Goal: Information Seeking & Learning: Learn about a topic

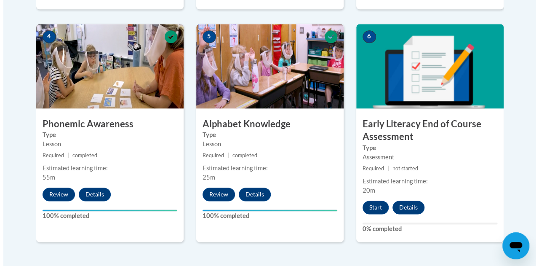
scroll to position [492, 0]
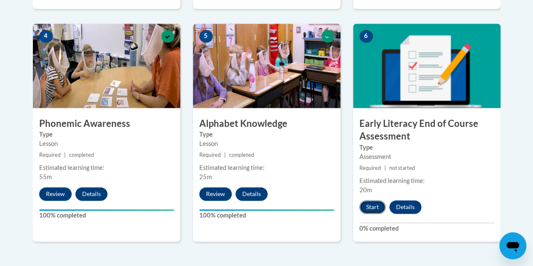
click at [371, 208] on button "Start" at bounding box center [372, 206] width 26 height 13
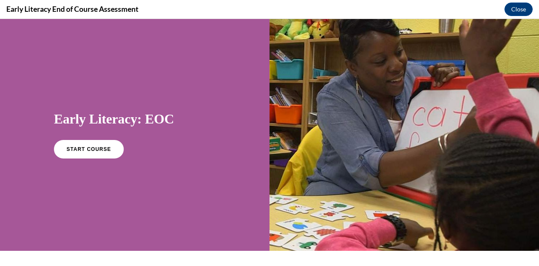
scroll to position [0, 0]
click at [74, 155] on link "START COURSE" at bounding box center [88, 148] width 73 height 19
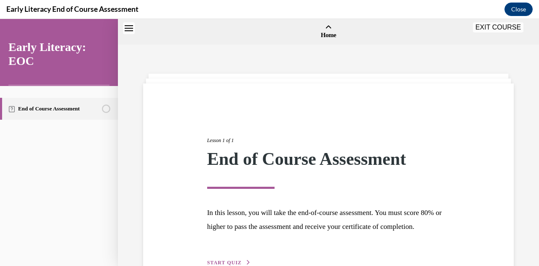
scroll to position [26, 0]
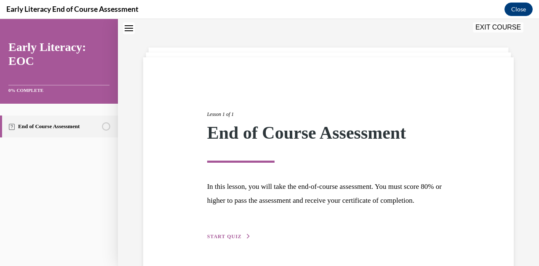
click at [225, 239] on span "START QUIZ" at bounding box center [224, 236] width 35 height 6
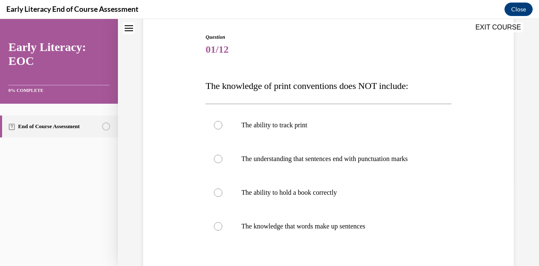
scroll to position [84, 0]
click at [222, 199] on div at bounding box center [329, 192] width 246 height 34
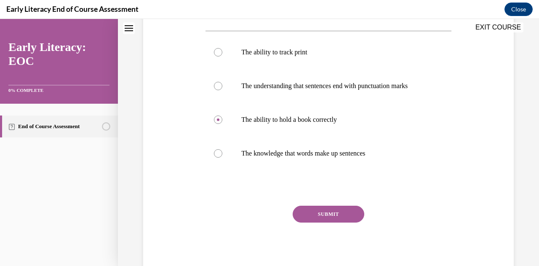
click at [332, 216] on button "SUBMIT" at bounding box center [329, 214] width 72 height 17
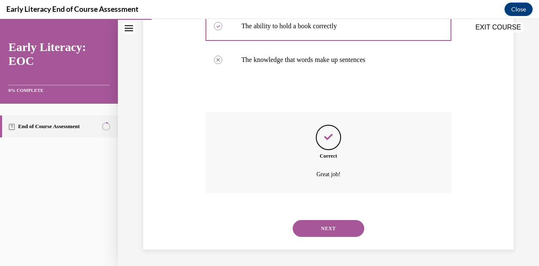
click at [332, 225] on button "NEXT" at bounding box center [329, 228] width 72 height 17
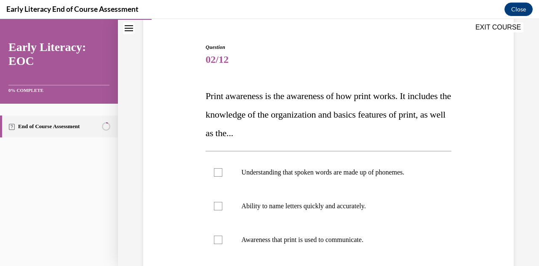
scroll to position [74, 0]
click at [212, 240] on div at bounding box center [329, 239] width 246 height 34
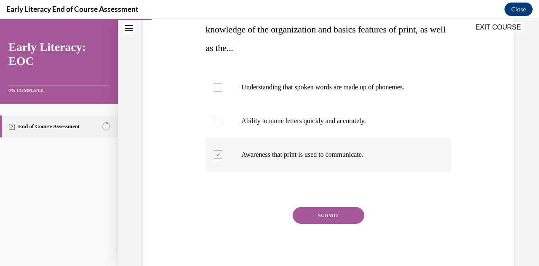
scroll to position [159, 0]
click at [321, 211] on button "SUBMIT" at bounding box center [329, 214] width 72 height 17
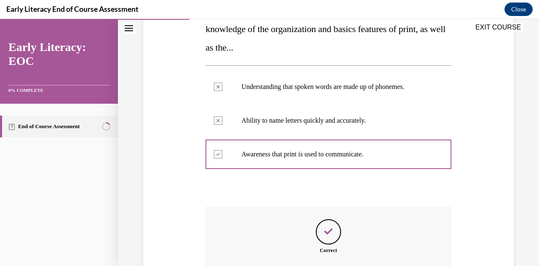
scroll to position [254, 0]
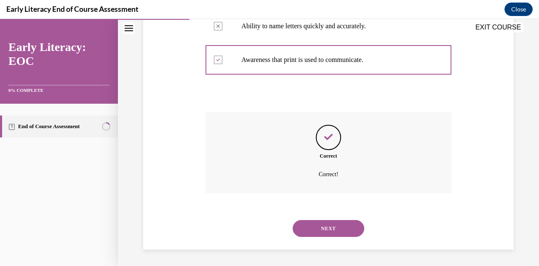
click at [322, 226] on button "NEXT" at bounding box center [329, 228] width 72 height 17
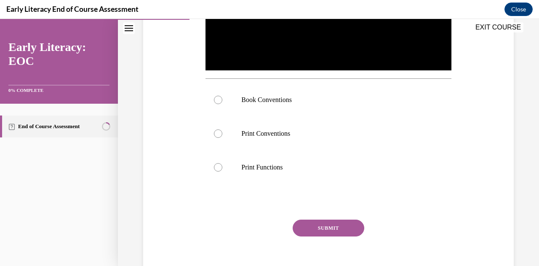
scroll to position [26, 0]
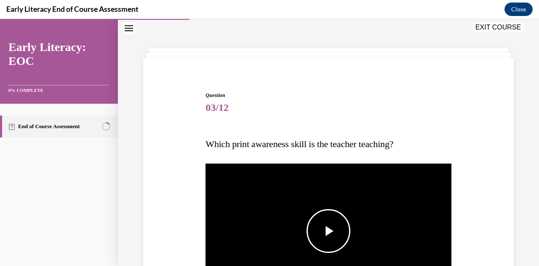
click at [329, 231] on span "Video player" at bounding box center [329, 231] width 0 height 0
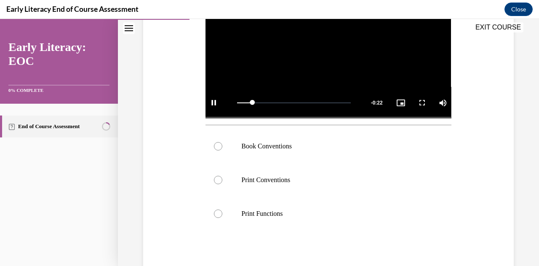
scroll to position [209, 0]
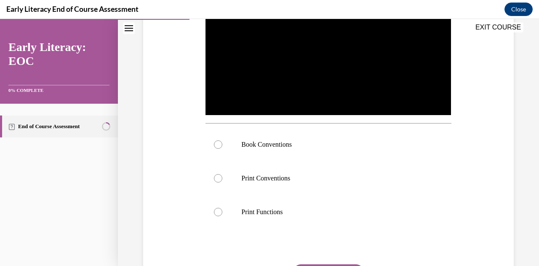
click at [129, 30] on icon "Close navigation menu" at bounding box center [129, 28] width 8 height 6
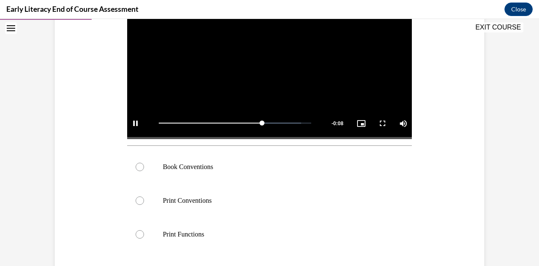
scroll to position [196, 0]
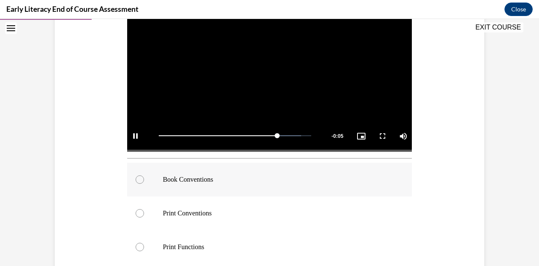
click at [170, 179] on p "Book Conventions" at bounding box center [277, 179] width 228 height 8
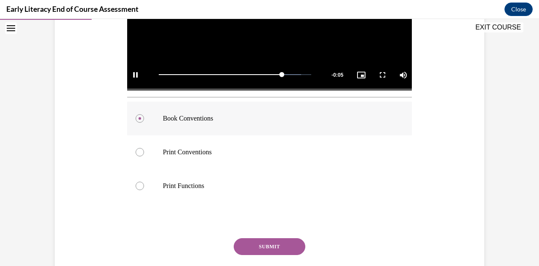
scroll to position [289, 0]
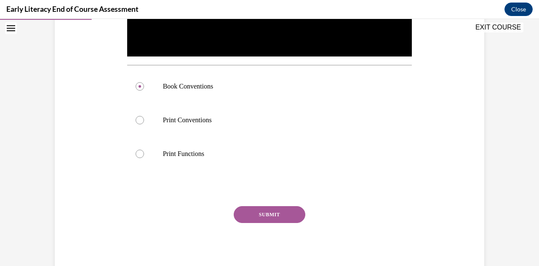
click at [260, 214] on button "SUBMIT" at bounding box center [270, 214] width 72 height 17
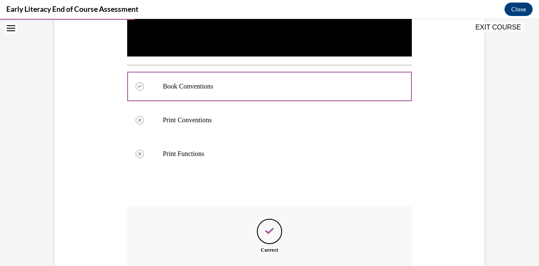
scroll to position [383, 0]
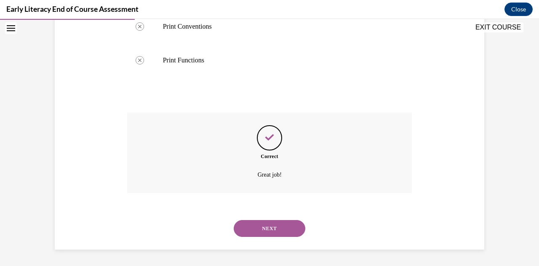
click at [261, 228] on button "NEXT" at bounding box center [270, 228] width 72 height 17
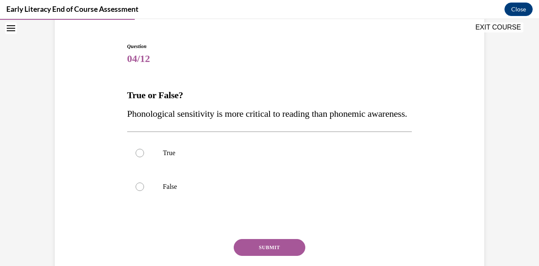
scroll to position [74, 0]
click at [172, 204] on div at bounding box center [269, 187] width 285 height 34
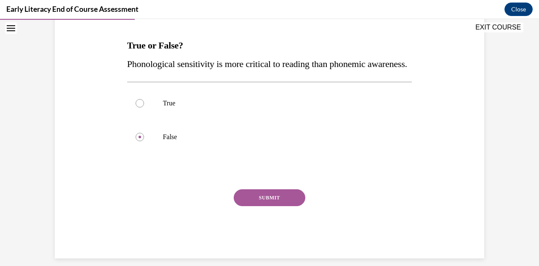
click at [261, 206] on button "SUBMIT" at bounding box center [270, 197] width 72 height 17
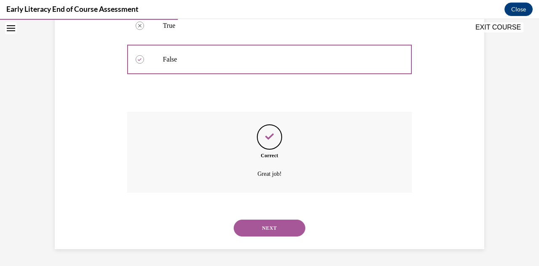
click at [265, 224] on button "NEXT" at bounding box center [270, 227] width 72 height 17
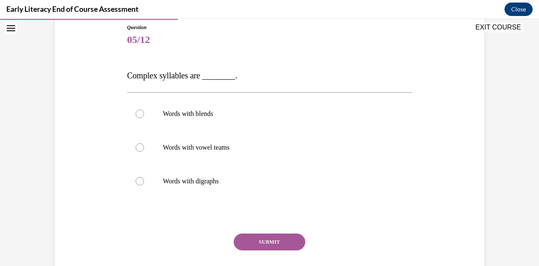
scroll to position [95, 0]
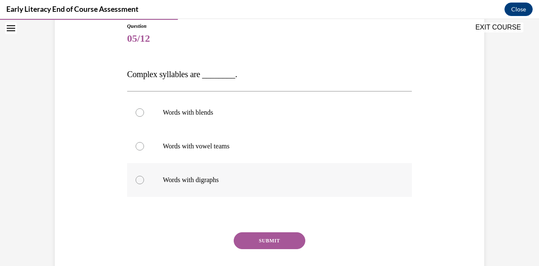
click at [157, 187] on div at bounding box center [269, 180] width 285 height 34
click at [262, 241] on button "SUBMIT" at bounding box center [270, 240] width 72 height 17
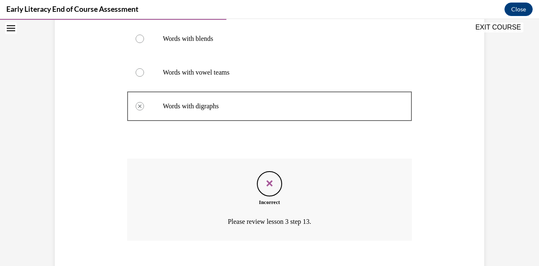
scroll to position [183, 0]
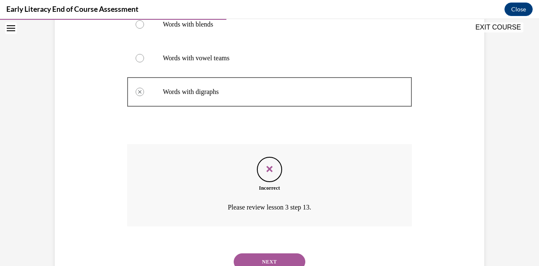
click at [264, 263] on button "NEXT" at bounding box center [270, 261] width 72 height 17
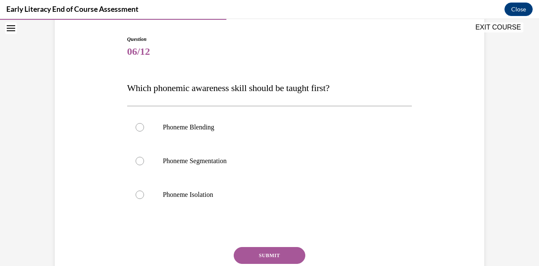
scroll to position [83, 0]
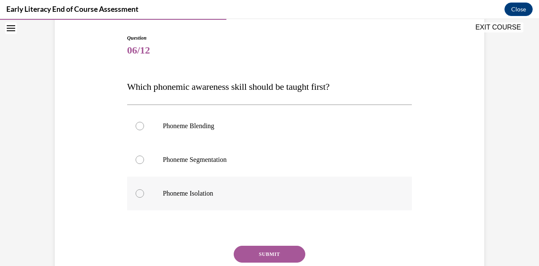
click at [164, 189] on p "Phoneme Isolation" at bounding box center [277, 193] width 228 height 8
click at [256, 254] on button "SUBMIT" at bounding box center [270, 254] width 72 height 17
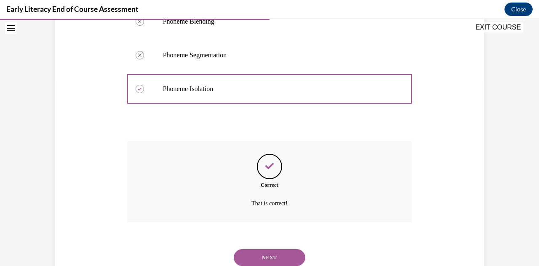
scroll to position [189, 0]
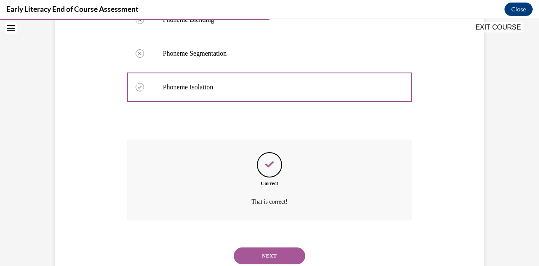
click at [257, 255] on button "NEXT" at bounding box center [270, 255] width 72 height 17
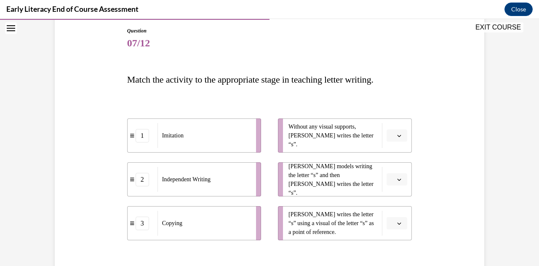
scroll to position [91, 0]
click at [392, 137] on span "Please select an option" at bounding box center [393, 135] width 3 height 8
click at [396, 186] on div "2" at bounding box center [393, 187] width 21 height 17
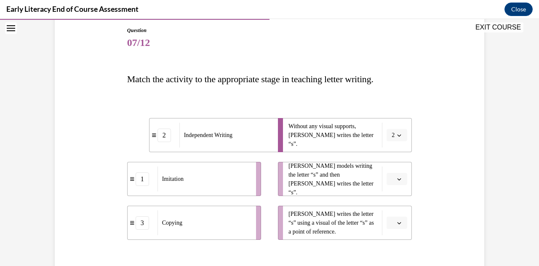
click at [393, 220] on button "button" at bounding box center [397, 223] width 21 height 13
click at [392, 207] on span "3" at bounding box center [390, 204] width 3 height 7
click at [394, 182] on button "button" at bounding box center [397, 179] width 21 height 13
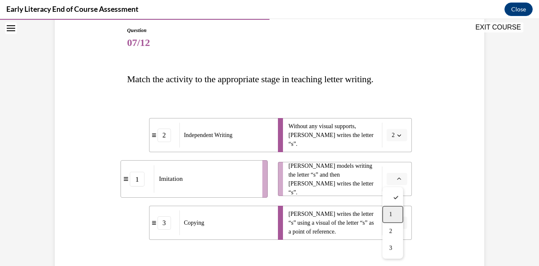
click at [388, 218] on div "1" at bounding box center [393, 214] width 21 height 17
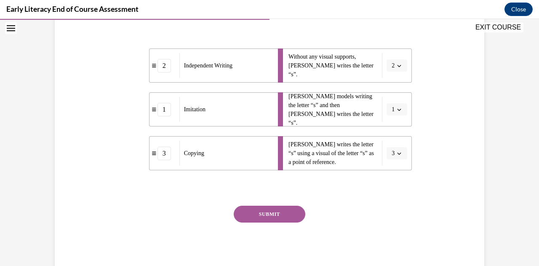
click at [279, 212] on button "SUBMIT" at bounding box center [270, 214] width 72 height 17
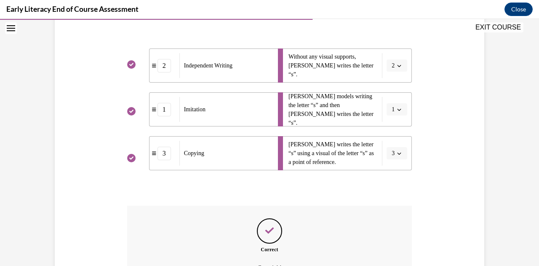
scroll to position [254, 0]
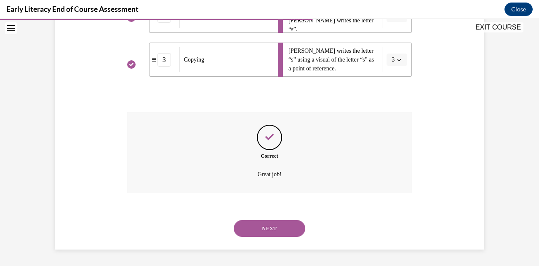
click at [277, 225] on button "NEXT" at bounding box center [270, 228] width 72 height 17
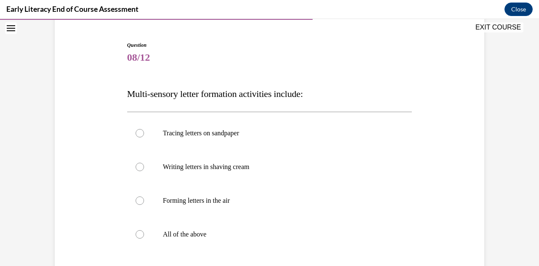
scroll to position [81, 0]
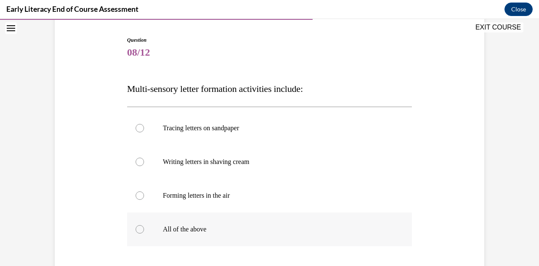
click at [201, 229] on p "All of the above" at bounding box center [277, 229] width 228 height 8
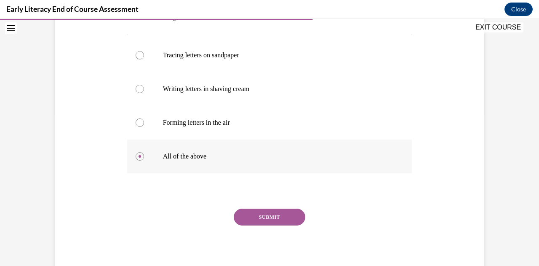
scroll to position [157, 0]
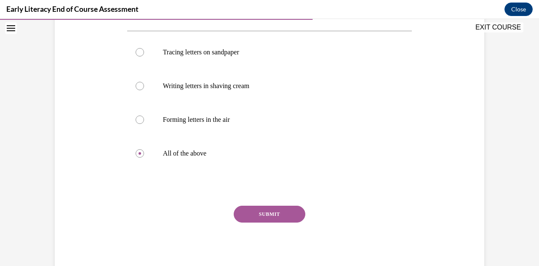
click at [276, 209] on button "SUBMIT" at bounding box center [270, 214] width 72 height 17
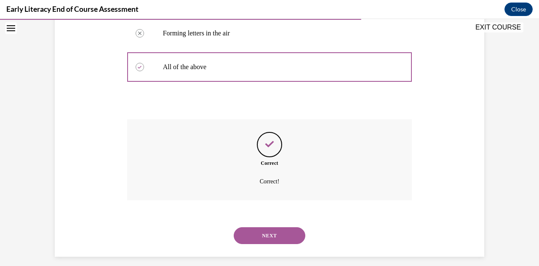
scroll to position [240, 0]
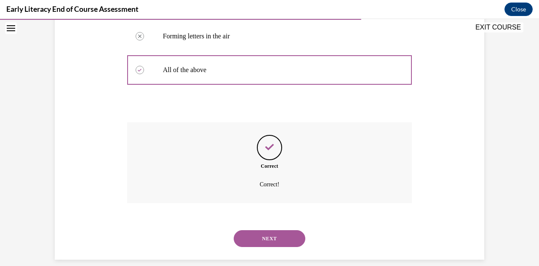
click at [269, 241] on button "NEXT" at bounding box center [270, 238] width 72 height 17
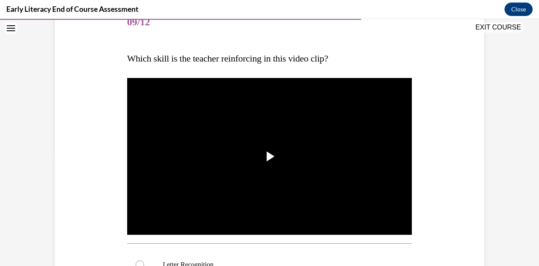
scroll to position [114, 0]
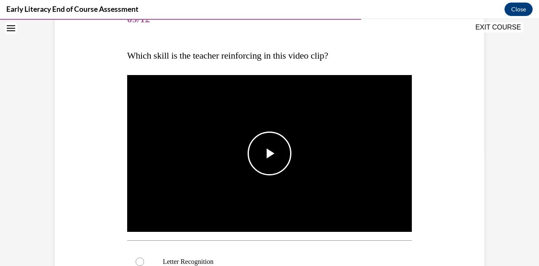
click at [270, 153] on span "Video player" at bounding box center [270, 153] width 0 height 0
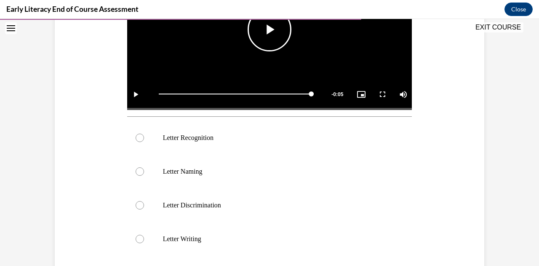
scroll to position [239, 0]
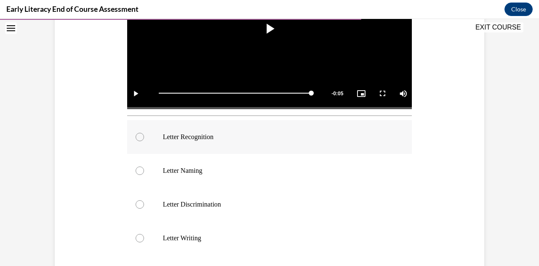
click at [171, 143] on div at bounding box center [269, 137] width 285 height 34
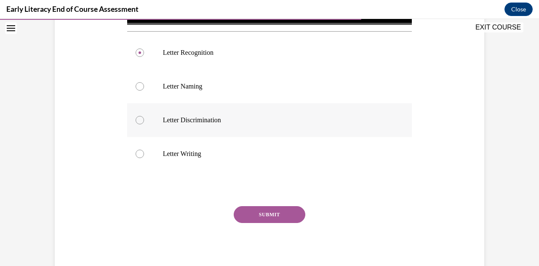
click at [202, 120] on p "Letter Discrimination" at bounding box center [277, 120] width 228 height 8
click at [270, 213] on button "SUBMIT" at bounding box center [270, 214] width 72 height 17
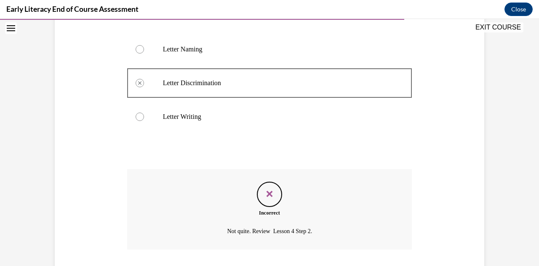
scroll to position [413, 0]
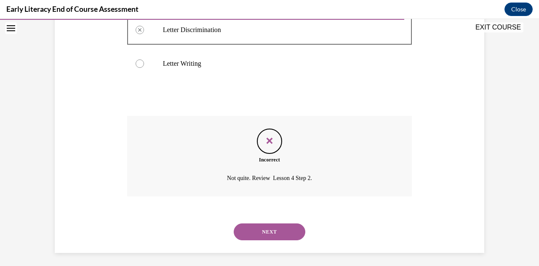
click at [272, 231] on button "NEXT" at bounding box center [270, 231] width 72 height 17
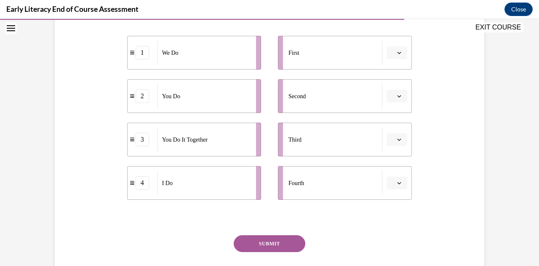
scroll to position [177, 0]
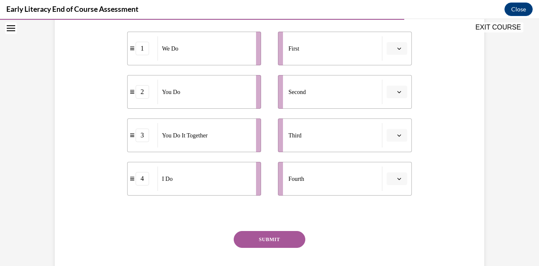
click at [396, 48] on span "button" at bounding box center [399, 48] width 6 height 6
click at [395, 137] on div "4" at bounding box center [393, 134] width 21 height 17
click at [396, 94] on span "button" at bounding box center [399, 92] width 6 height 6
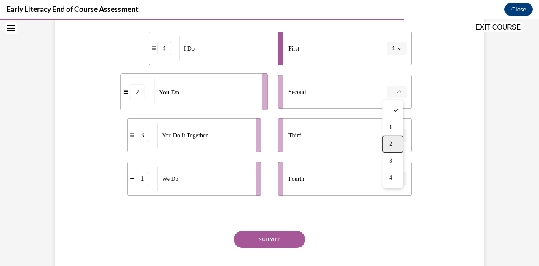
click at [393, 145] on div "2" at bounding box center [393, 144] width 21 height 17
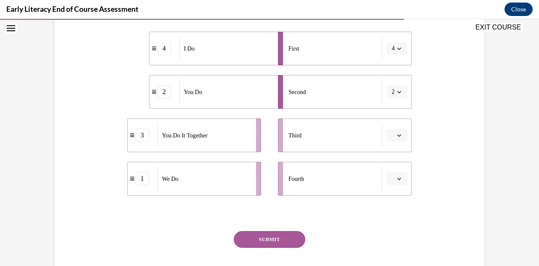
click at [394, 142] on li "Third" at bounding box center [345, 135] width 134 height 34
click at [396, 135] on span "button" at bounding box center [399, 135] width 6 height 6
click at [395, 208] on div "3" at bounding box center [393, 204] width 21 height 17
click at [396, 176] on span "button" at bounding box center [399, 179] width 6 height 6
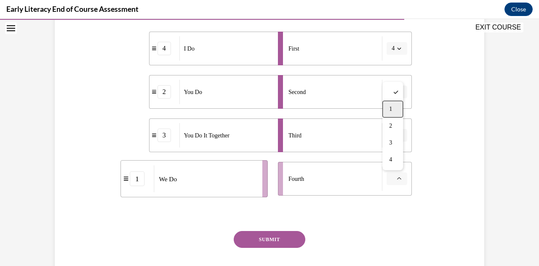
click at [388, 109] on div "1" at bounding box center [393, 109] width 21 height 17
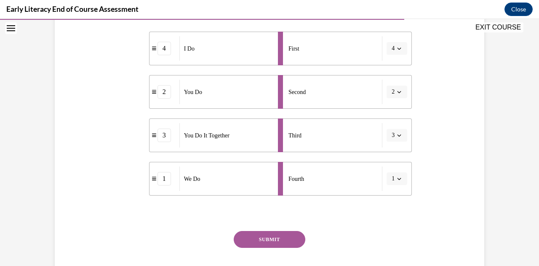
click at [392, 48] on span "4" at bounding box center [393, 48] width 3 height 8
click at [392, 140] on div "4" at bounding box center [391, 134] width 21 height 17
click at [397, 179] on icon "button" at bounding box center [399, 179] width 4 height 4
click at [392, 130] on div "2" at bounding box center [391, 126] width 21 height 17
click at [398, 95] on button "button" at bounding box center [397, 92] width 21 height 13
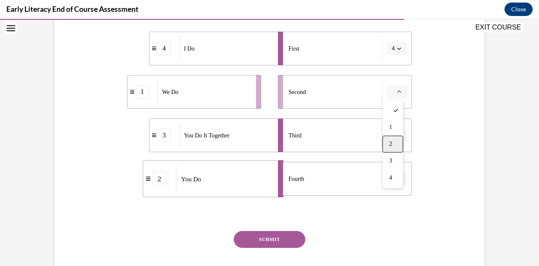
click at [389, 147] on span "2" at bounding box center [390, 144] width 3 height 7
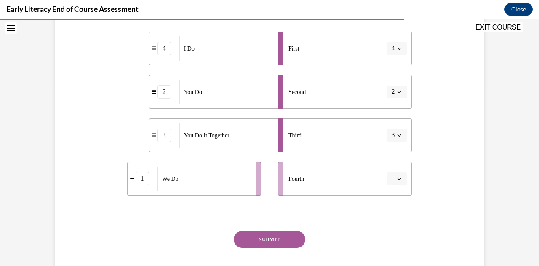
click at [400, 182] on button "button" at bounding box center [397, 178] width 21 height 13
click at [395, 127] on div "2" at bounding box center [393, 126] width 21 height 17
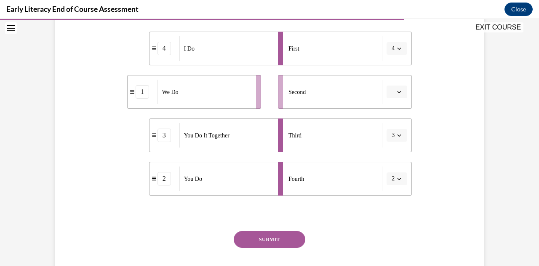
click at [246, 243] on button "SUBMIT" at bounding box center [270, 239] width 72 height 17
click at [393, 86] on button "button" at bounding box center [397, 92] width 21 height 13
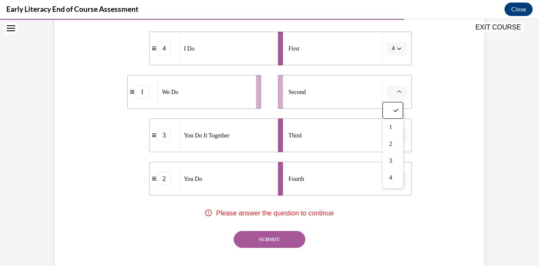
click at [450, 94] on div "Question 10/12 Put the phases of the gradual release method in order. 4 I Do 1 …" at bounding box center [270, 107] width 434 height 385
click at [398, 91] on icon "button" at bounding box center [400, 92] width 4 height 2
click at [389, 127] on div "1" at bounding box center [393, 127] width 21 height 17
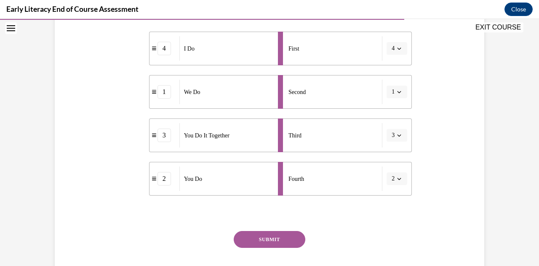
scroll to position [202, 0]
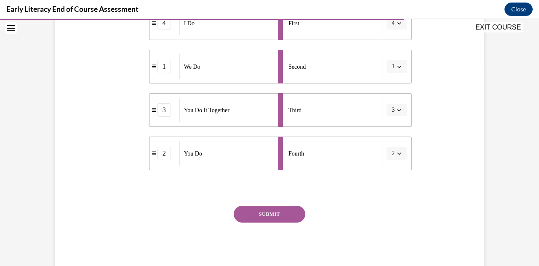
click at [276, 212] on button "SUBMIT" at bounding box center [270, 214] width 72 height 17
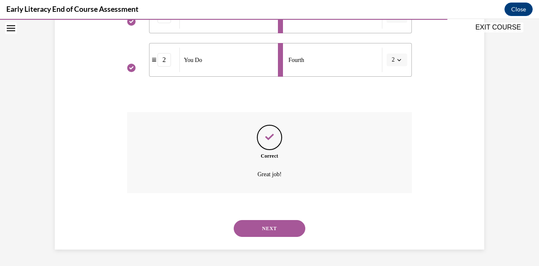
click at [271, 223] on button "NEXT" at bounding box center [270, 228] width 72 height 17
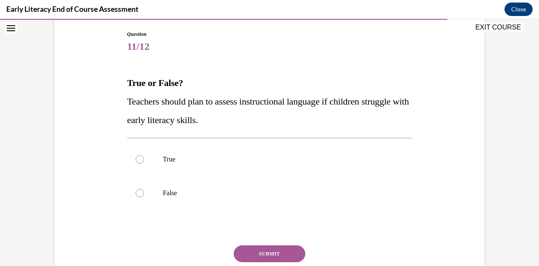
scroll to position [88, 0]
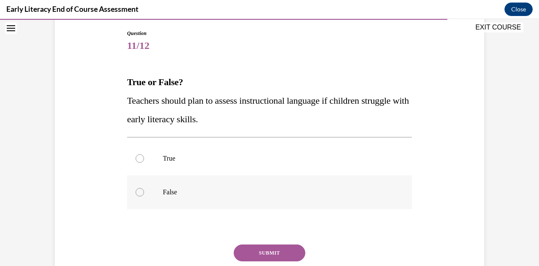
click at [188, 198] on div at bounding box center [269, 192] width 285 height 34
click at [252, 245] on button "SUBMIT" at bounding box center [270, 252] width 72 height 17
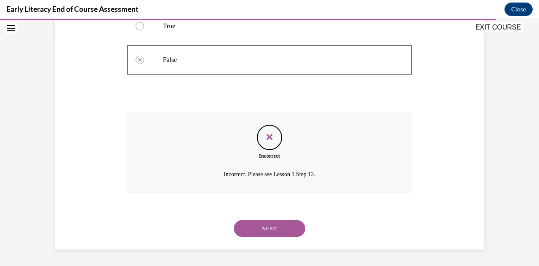
click at [266, 228] on button "NEXT" at bounding box center [270, 228] width 72 height 17
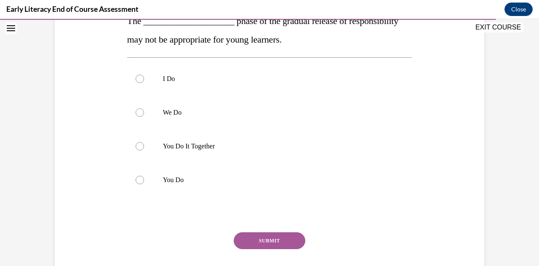
scroll to position [175, 0]
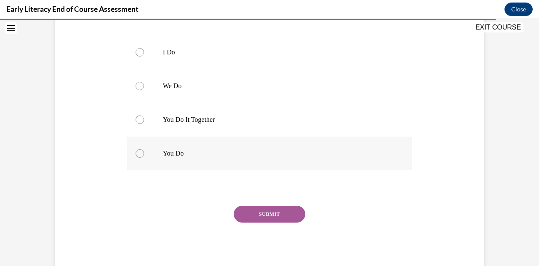
click at [148, 155] on div at bounding box center [269, 153] width 285 height 34
click at [262, 206] on button "SUBMIT" at bounding box center [270, 214] width 72 height 17
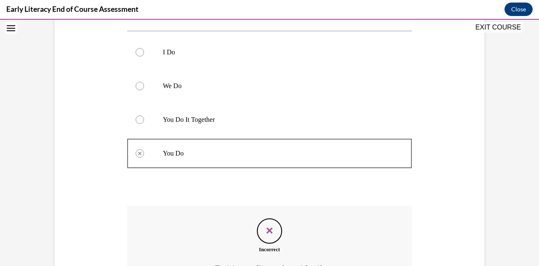
scroll to position [269, 0]
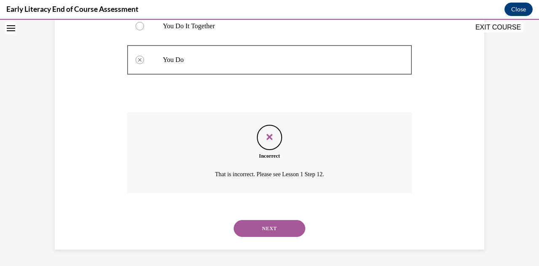
click at [266, 225] on button "NEXT" at bounding box center [270, 228] width 72 height 17
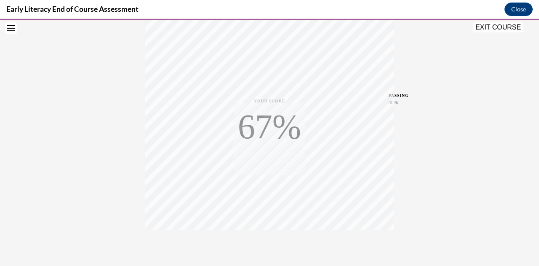
scroll to position [185, 0]
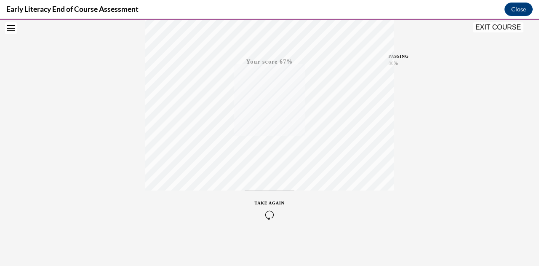
click at [267, 217] on icon "button" at bounding box center [270, 214] width 30 height 9
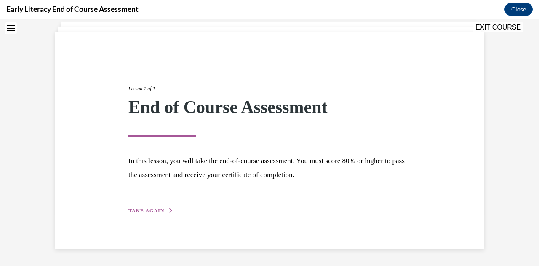
scroll to position [51, 0]
click at [140, 209] on span "TAKE AGAIN" at bounding box center [146, 211] width 36 height 6
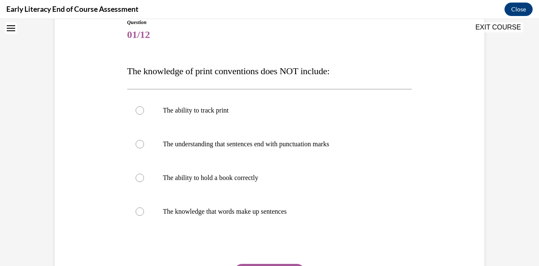
scroll to position [99, 0]
click at [150, 182] on div at bounding box center [269, 178] width 285 height 34
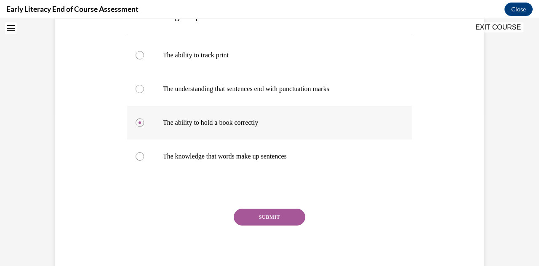
scroll to position [155, 0]
click at [253, 215] on button "SUBMIT" at bounding box center [270, 216] width 72 height 17
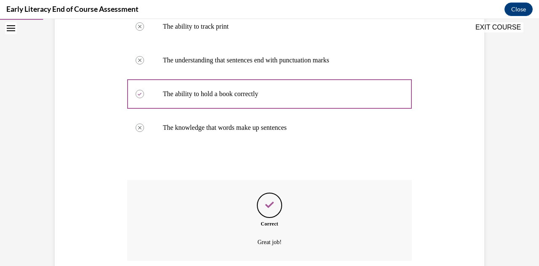
scroll to position [250, 0]
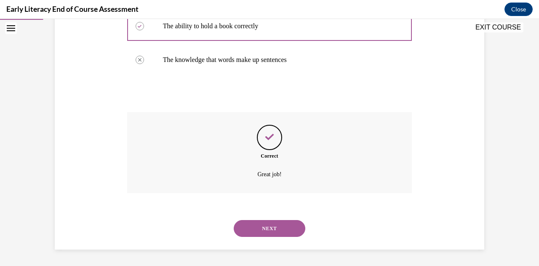
click at [259, 226] on button "NEXT" at bounding box center [270, 228] width 72 height 17
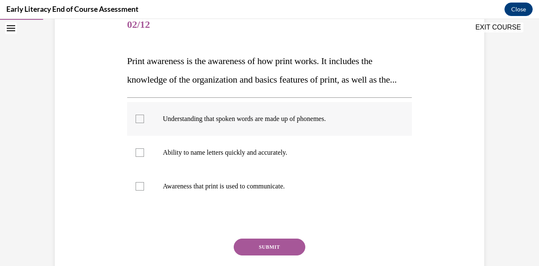
scroll to position [109, 0]
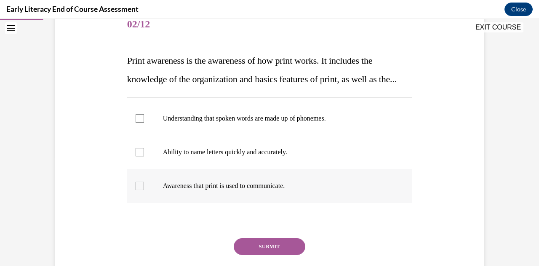
click at [195, 190] on p "Awareness that print is used to communicate." at bounding box center [277, 186] width 228 height 8
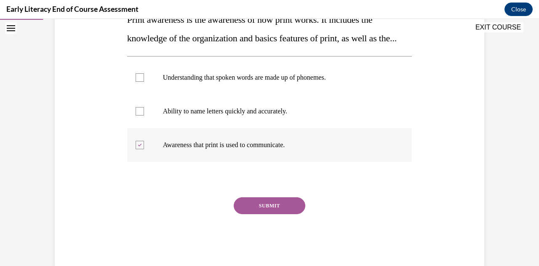
scroll to position [151, 0]
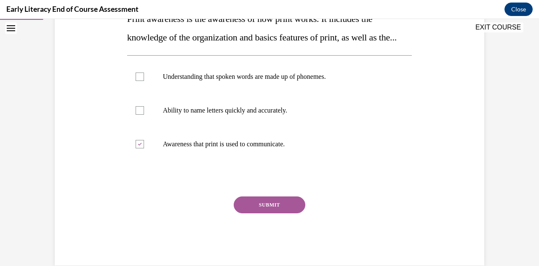
click at [260, 213] on button "SUBMIT" at bounding box center [270, 204] width 72 height 17
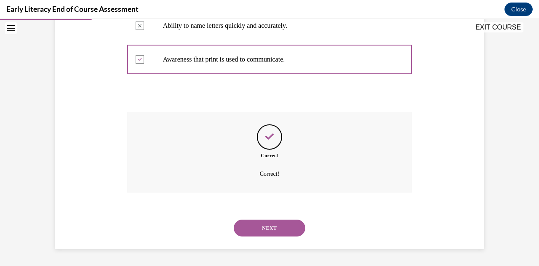
click at [260, 227] on button "NEXT" at bounding box center [270, 227] width 72 height 17
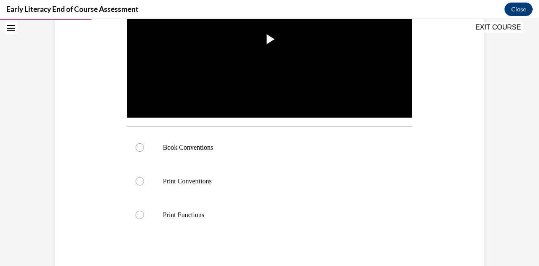
scroll to position [229, 0]
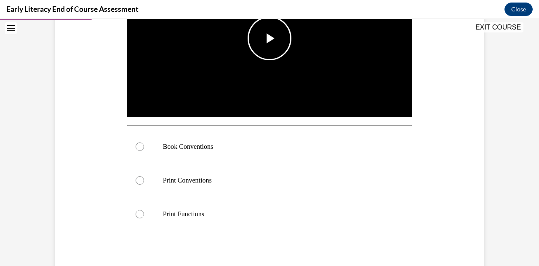
click at [256, 74] on img "Video player" at bounding box center [269, 38] width 285 height 161
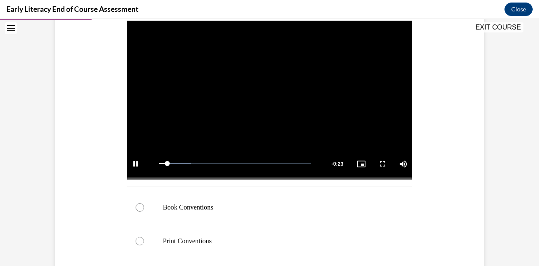
scroll to position [282, 0]
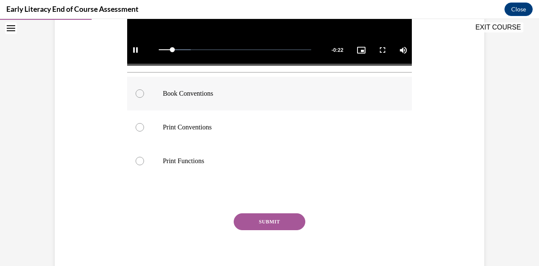
click at [207, 100] on div at bounding box center [269, 94] width 285 height 34
click at [267, 221] on button "SUBMIT" at bounding box center [270, 221] width 72 height 17
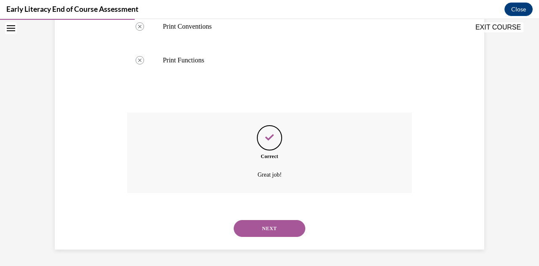
click at [267, 228] on button "NEXT" at bounding box center [270, 228] width 72 height 17
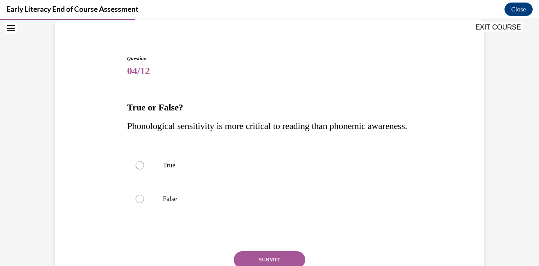
scroll to position [63, 0]
click at [266, 215] on div at bounding box center [269, 199] width 285 height 34
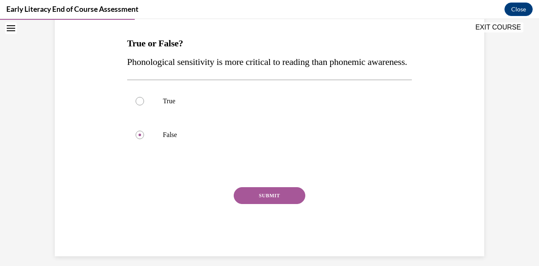
click at [268, 204] on button "SUBMIT" at bounding box center [270, 195] width 72 height 17
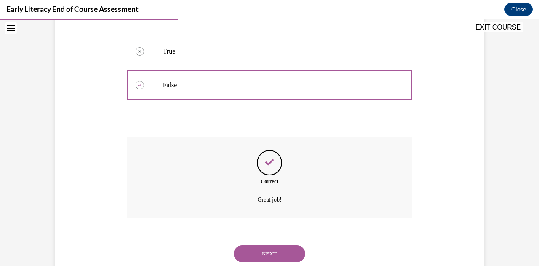
scroll to position [220, 0]
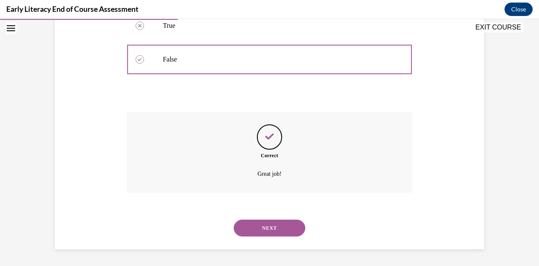
click at [264, 231] on button "NEXT" at bounding box center [270, 227] width 72 height 17
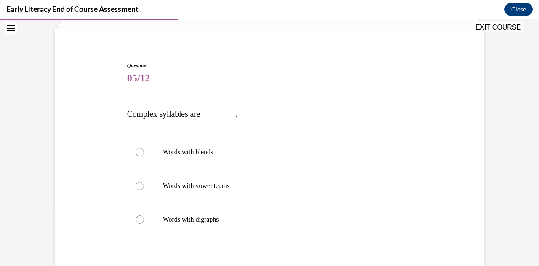
scroll to position [57, 0]
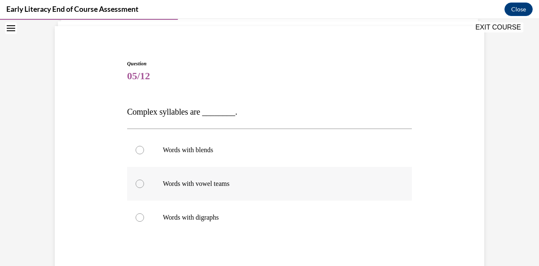
click at [209, 186] on p "Words with vowel teams" at bounding box center [277, 183] width 228 height 8
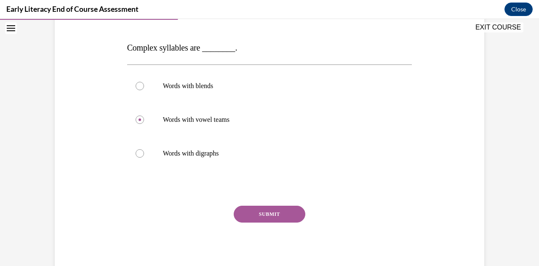
click at [255, 214] on button "SUBMIT" at bounding box center [270, 214] width 72 height 17
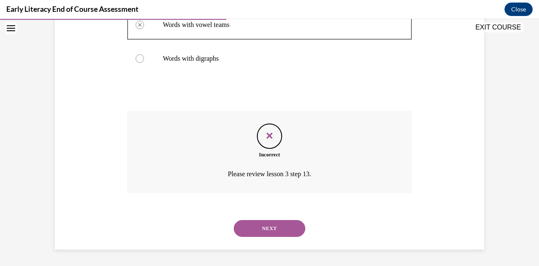
click at [259, 225] on button "NEXT" at bounding box center [270, 228] width 72 height 17
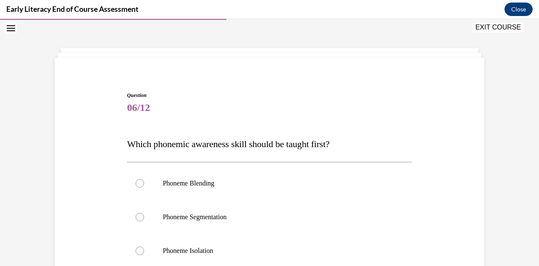
scroll to position [69, 0]
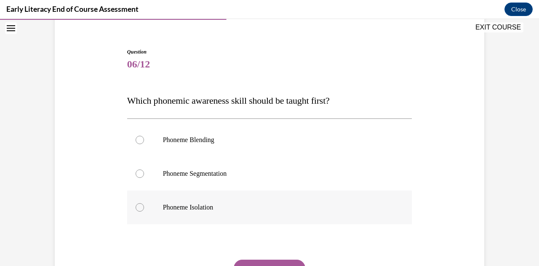
click at [203, 213] on div at bounding box center [269, 207] width 285 height 34
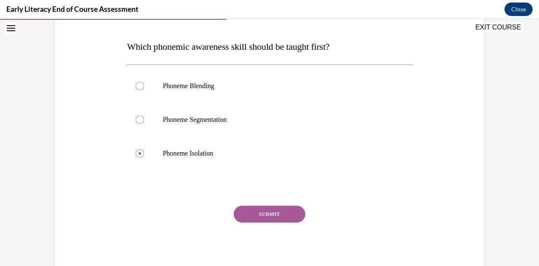
click at [238, 211] on button "SUBMIT" at bounding box center [270, 214] width 72 height 17
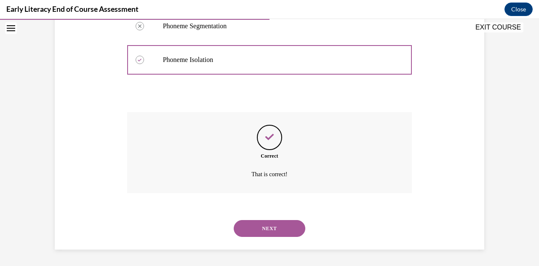
click at [266, 223] on button "NEXT" at bounding box center [270, 228] width 72 height 17
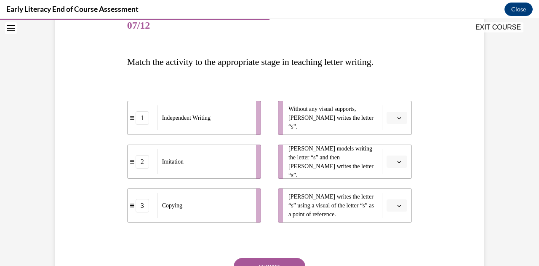
scroll to position [108, 0]
click at [397, 118] on icon "button" at bounding box center [399, 117] width 4 height 4
click at [397, 148] on div "1" at bounding box center [393, 153] width 21 height 17
click at [397, 162] on icon "button" at bounding box center [399, 161] width 4 height 4
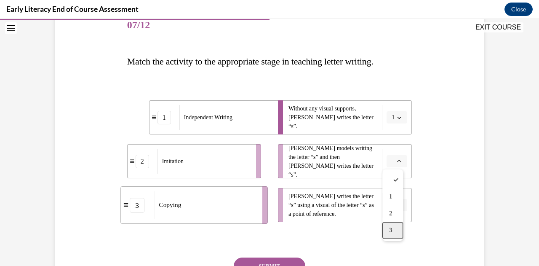
click at [393, 232] on div "3" at bounding box center [393, 230] width 21 height 17
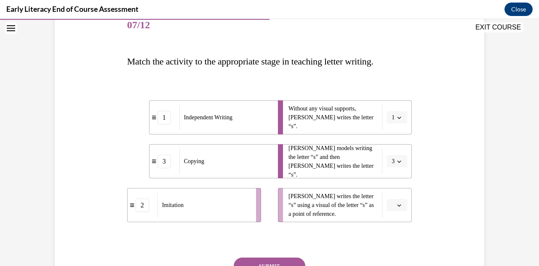
click at [393, 165] on button "3" at bounding box center [397, 161] width 21 height 13
click at [394, 213] on div "2" at bounding box center [391, 213] width 21 height 17
click at [396, 201] on button "button" at bounding box center [397, 205] width 21 height 13
click at [391, 189] on span "3" at bounding box center [390, 186] width 3 height 7
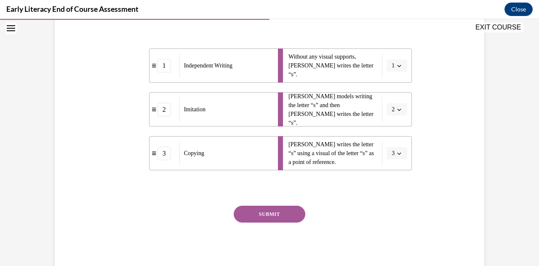
click at [270, 207] on button "SUBMIT" at bounding box center [270, 214] width 72 height 17
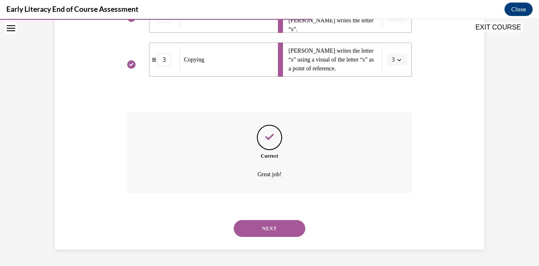
scroll to position [224, 0]
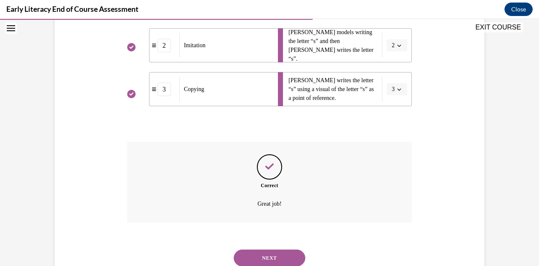
click at [265, 257] on button "NEXT" at bounding box center [270, 257] width 72 height 17
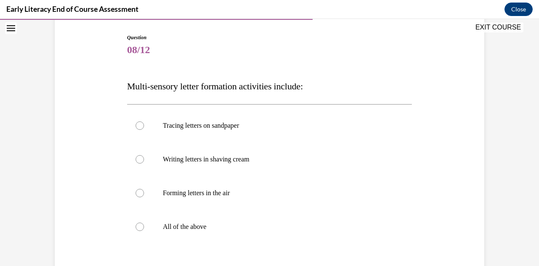
scroll to position [87, 0]
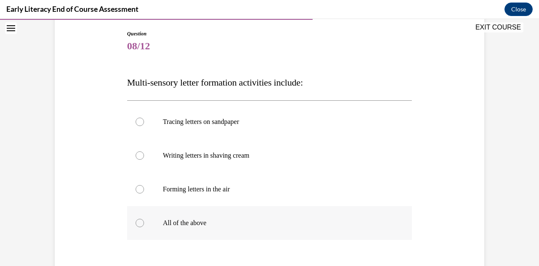
click at [192, 226] on p "All of the above" at bounding box center [277, 223] width 228 height 8
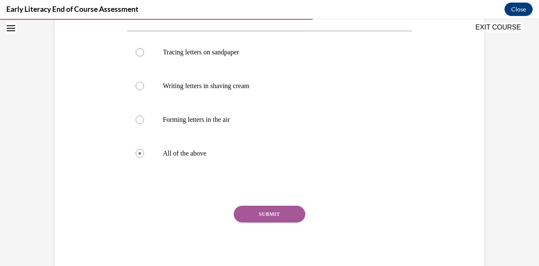
click at [252, 205] on div "Question 08/12 Multi-sensory letter formation activities include: Tracing lette…" at bounding box center [269, 117] width 285 height 314
click at [258, 213] on button "SUBMIT" at bounding box center [270, 214] width 72 height 17
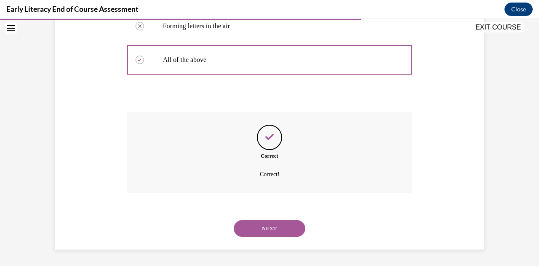
click at [260, 224] on button "NEXT" at bounding box center [270, 228] width 72 height 17
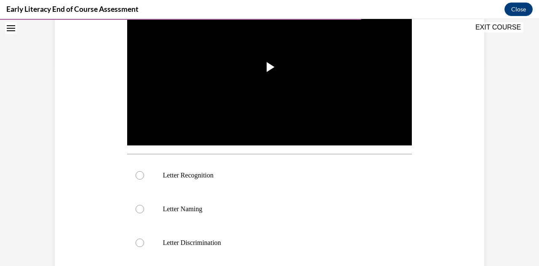
scroll to position [203, 0]
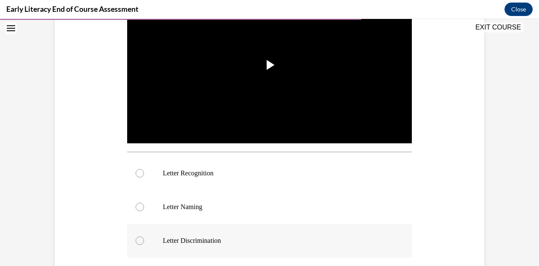
click at [209, 249] on div at bounding box center [269, 241] width 285 height 34
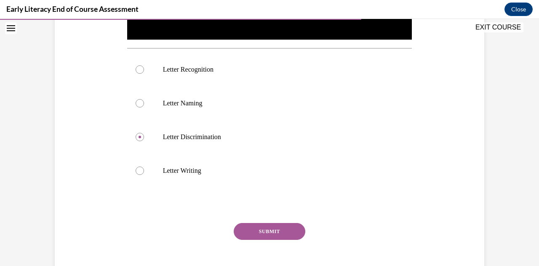
click at [246, 233] on button "SUBMIT" at bounding box center [270, 231] width 72 height 17
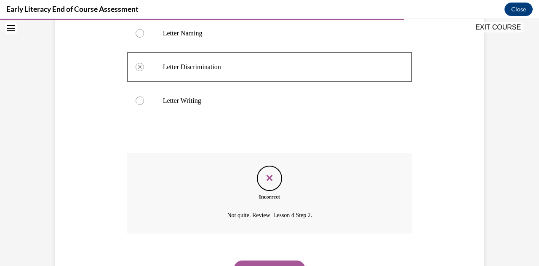
scroll to position [377, 0]
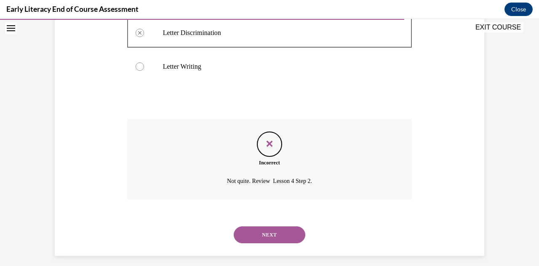
click at [251, 235] on button "NEXT" at bounding box center [270, 234] width 72 height 17
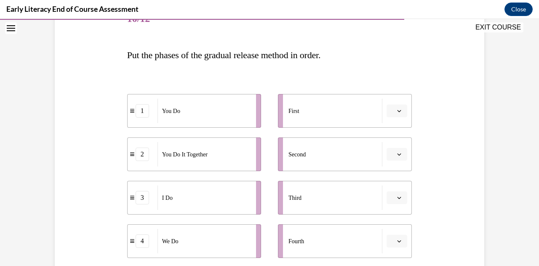
scroll to position [121, 0]
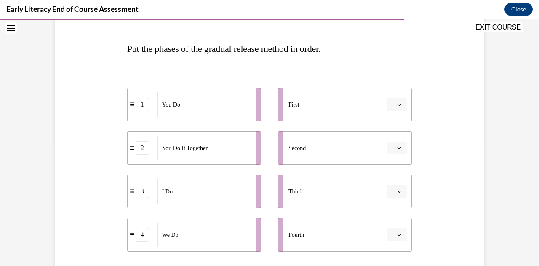
click at [397, 238] on button "button" at bounding box center [397, 234] width 21 height 13
click at [392, 164] on span "1" at bounding box center [390, 165] width 3 height 7
click at [397, 236] on icon "button" at bounding box center [399, 235] width 4 height 4
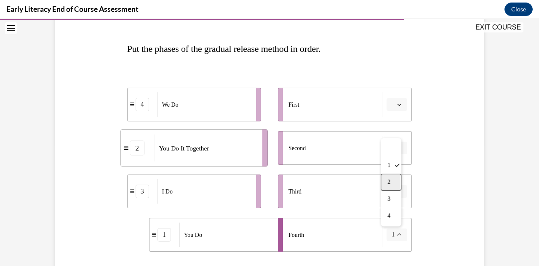
click at [391, 187] on div "2" at bounding box center [391, 182] width 21 height 17
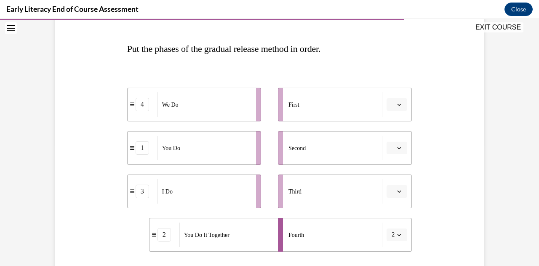
click at [391, 230] on button "2" at bounding box center [397, 234] width 21 height 13
click at [388, 187] on div "2" at bounding box center [391, 182] width 21 height 17
click at [392, 232] on button "2" at bounding box center [397, 234] width 21 height 13
click at [391, 204] on div "3" at bounding box center [391, 198] width 21 height 17
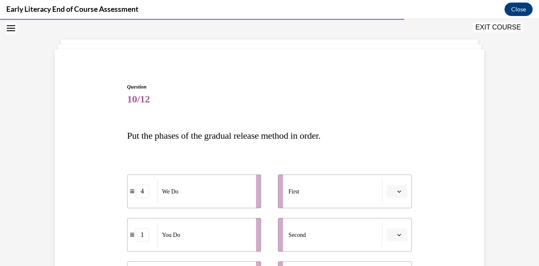
scroll to position [34, 0]
click at [495, 29] on button "EXIT COURSE" at bounding box center [498, 27] width 51 height 10
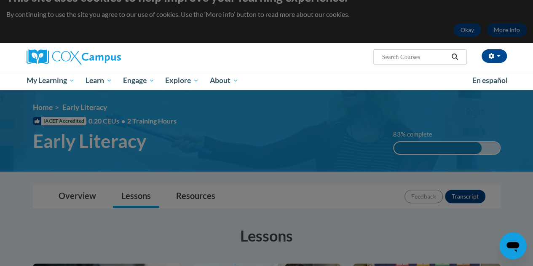
scroll to position [0, 0]
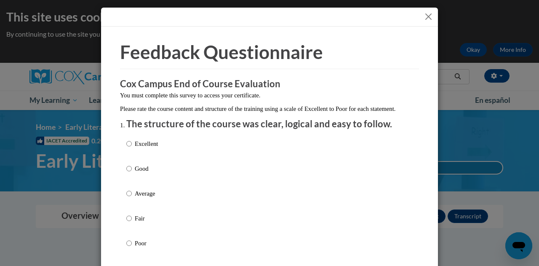
click at [426, 18] on button "Close" at bounding box center [428, 16] width 11 height 11
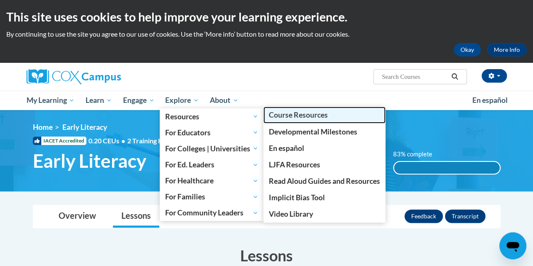
click at [309, 114] on span "Course Resources" at bounding box center [298, 114] width 59 height 9
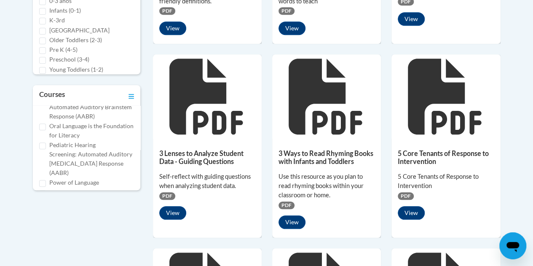
scroll to position [277, 0]
click at [44, 131] on input "Oral Language is the Foundation for Literacy" at bounding box center [42, 127] width 7 height 7
checkbox input "true"
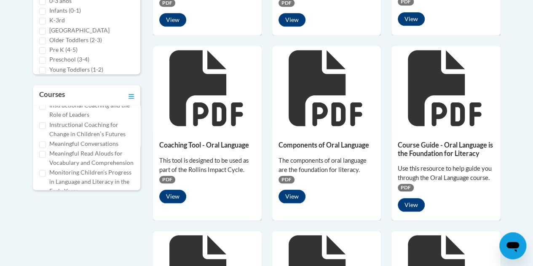
scroll to position [193, 0]
click at [41, 19] on input "K-3rd" at bounding box center [42, 21] width 7 height 7
checkbox input "true"
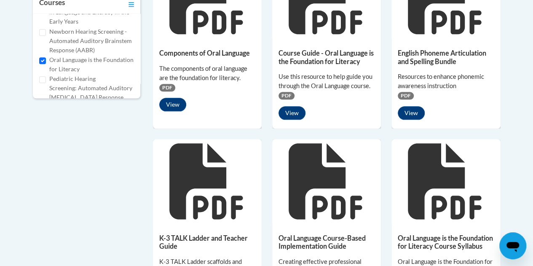
scroll to position [257, 0]
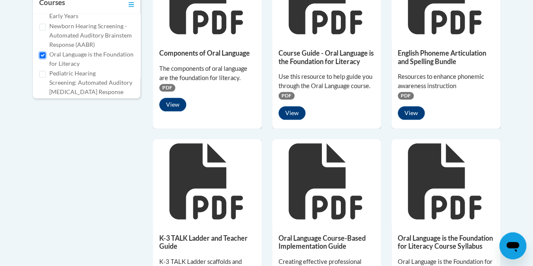
click at [43, 59] on input "Oral Language is the Foundation for Literacy" at bounding box center [42, 55] width 7 height 7
checkbox input "false"
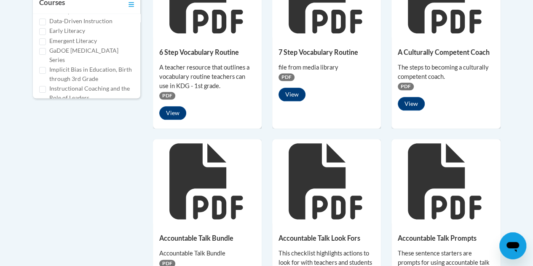
scroll to position [111, 0]
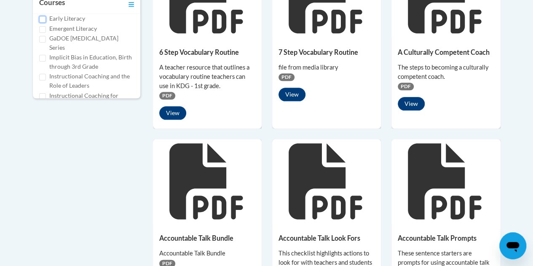
click at [41, 23] on input "Early Literacy" at bounding box center [42, 19] width 7 height 7
checkbox input "true"
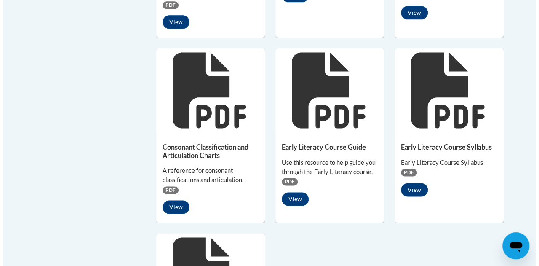
scroll to position [576, 0]
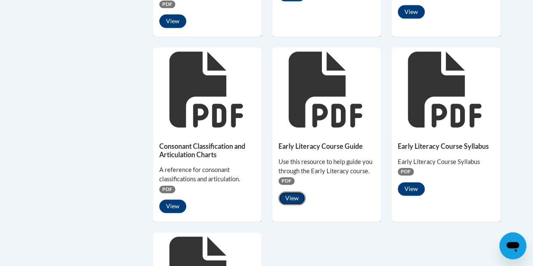
click at [289, 199] on button "View" at bounding box center [291, 197] width 27 height 13
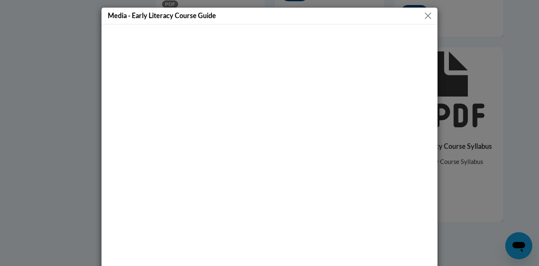
scroll to position [1, 0]
click at [423, 13] on button "Close" at bounding box center [428, 15] width 11 height 11
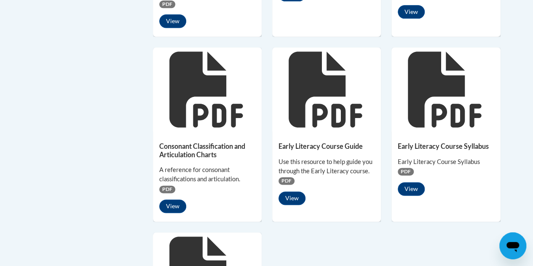
click at [300, 115] on icon at bounding box center [325, 89] width 73 height 76
click at [292, 197] on button "View" at bounding box center [291, 197] width 27 height 13
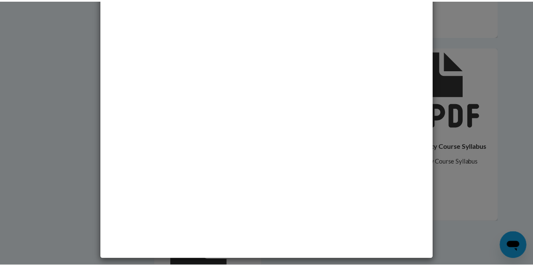
scroll to position [0, 0]
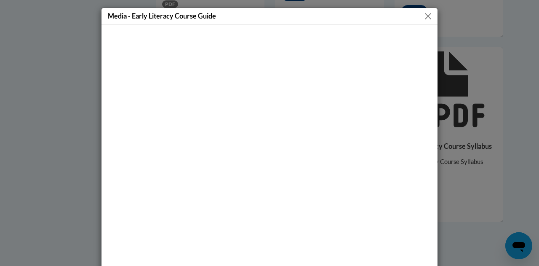
click at [426, 12] on button "Close" at bounding box center [428, 16] width 11 height 11
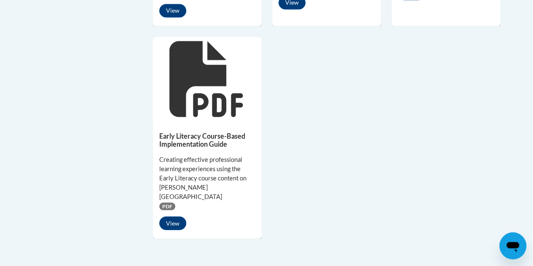
scroll to position [772, 0]
click at [179, 220] on div "Early Literacy Course-Based Implementation Guide Creating effective professiona…" at bounding box center [207, 177] width 109 height 115
click at [174, 216] on button "View" at bounding box center [172, 222] width 27 height 13
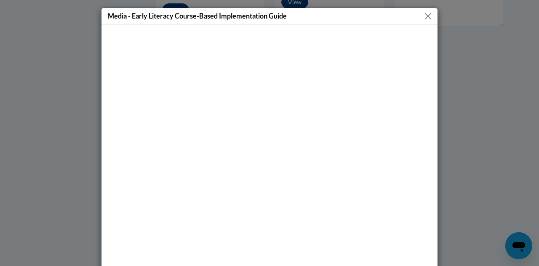
click at [423, 15] on button "Close" at bounding box center [428, 16] width 11 height 11
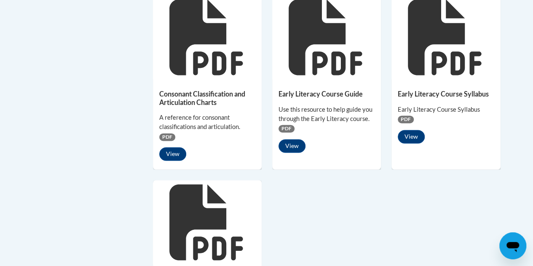
scroll to position [626, 0]
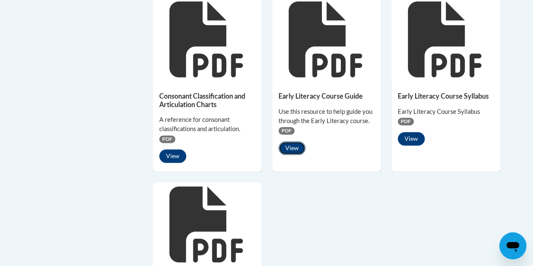
click at [291, 143] on button "View" at bounding box center [291, 147] width 27 height 13
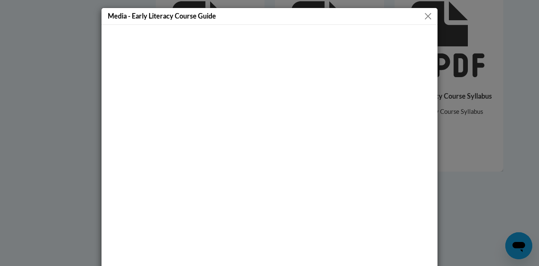
click at [501, 175] on div "Media - Early Literacy Course Guide" at bounding box center [269, 133] width 539 height 266
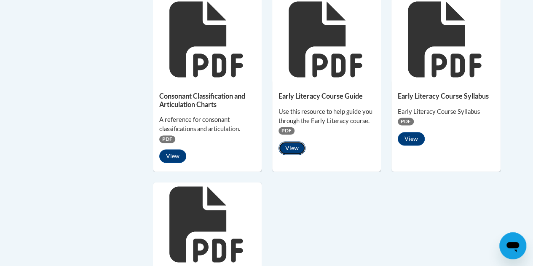
click at [289, 143] on button "View" at bounding box center [291, 147] width 27 height 13
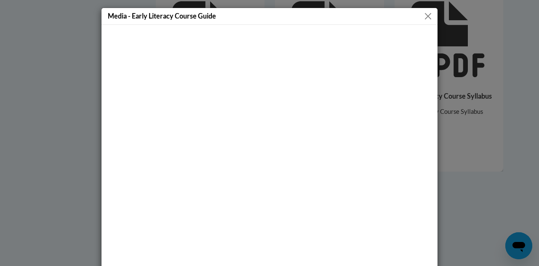
click at [423, 19] on button "Close" at bounding box center [428, 16] width 11 height 11
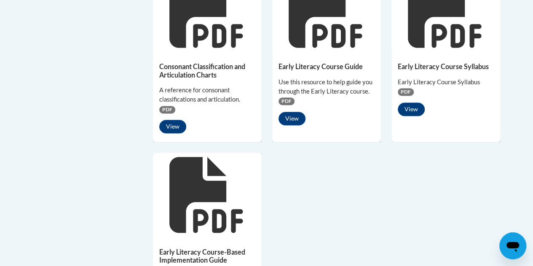
scroll to position [696, 0]
